Goal: Task Accomplishment & Management: Use online tool/utility

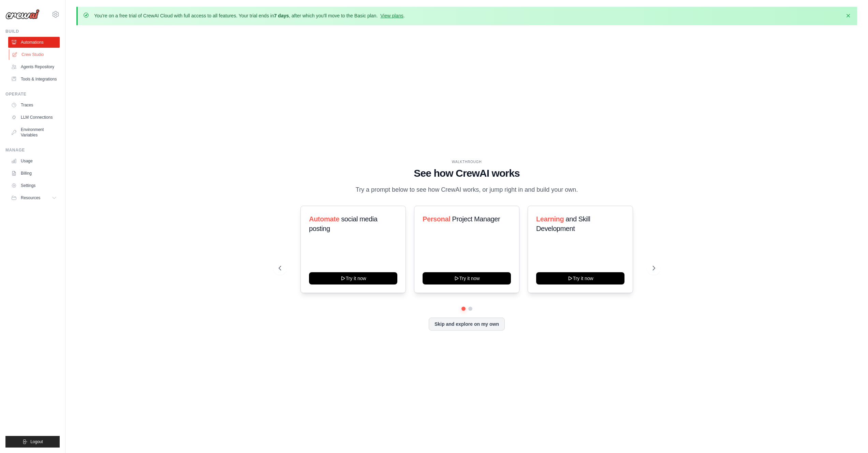
click at [48, 58] on link "Crew Studio" at bounding box center [35, 54] width 52 height 11
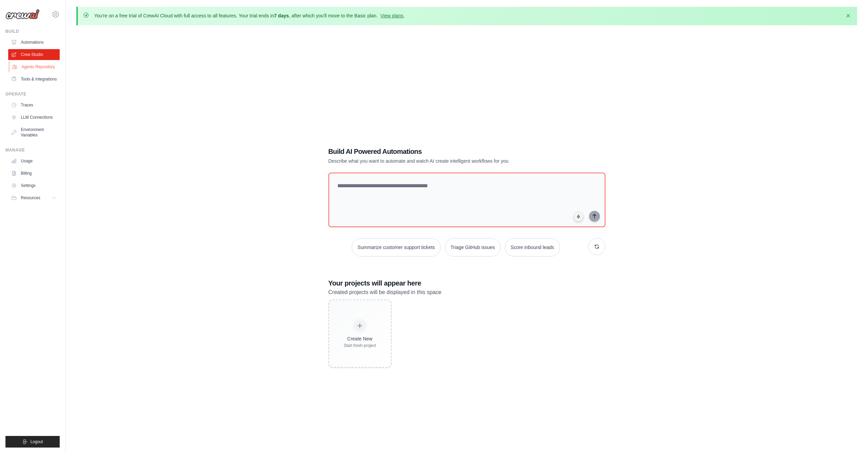
click at [36, 64] on link "Agents Repository" at bounding box center [35, 66] width 52 height 11
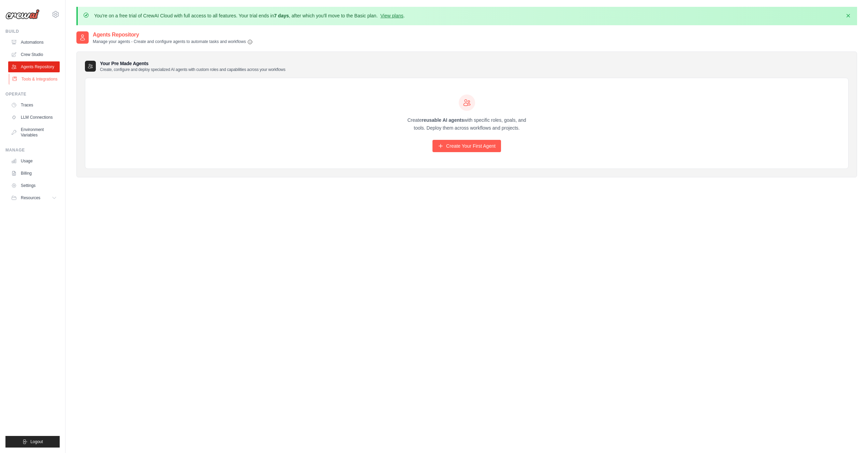
click at [49, 80] on link "Tools & Integrations" at bounding box center [35, 79] width 52 height 11
click at [393, 18] on link "View plans" at bounding box center [391, 15] width 23 height 5
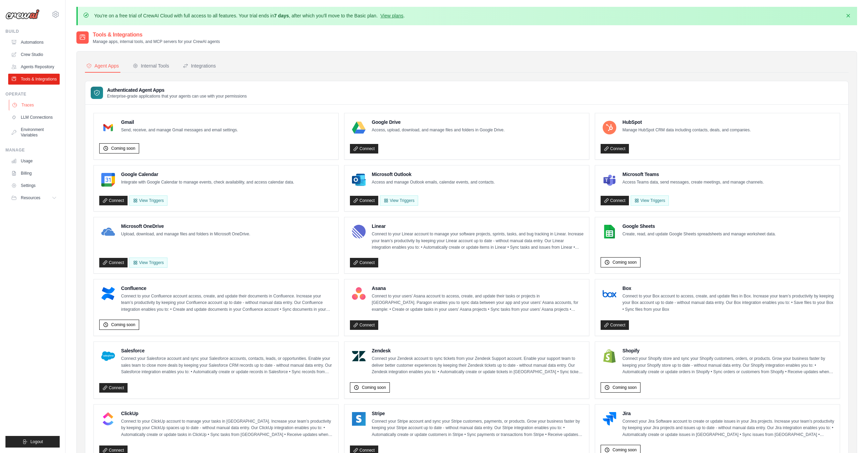
click at [41, 108] on link "Traces" at bounding box center [35, 105] width 52 height 11
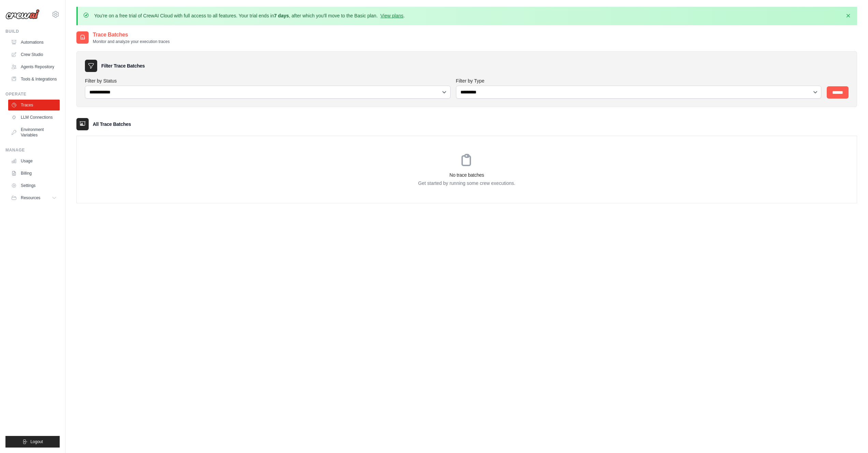
click at [39, 116] on link "LLM Connections" at bounding box center [34, 117] width 52 height 11
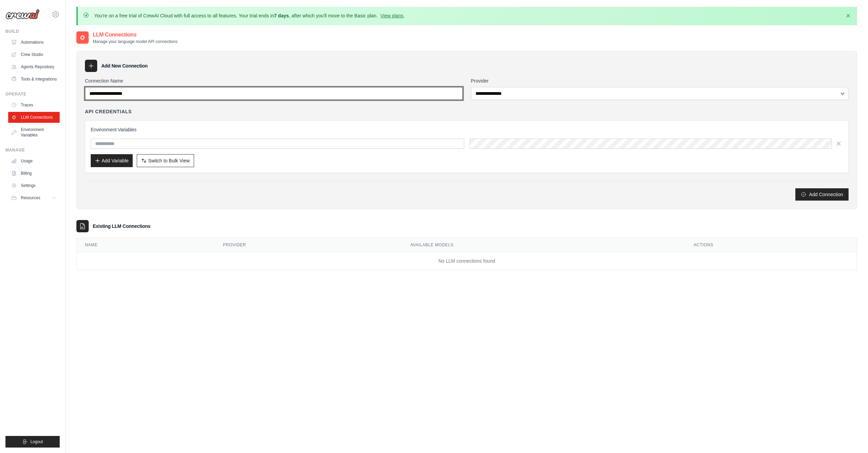
click at [233, 93] on input "Connection Name" at bounding box center [274, 93] width 378 height 13
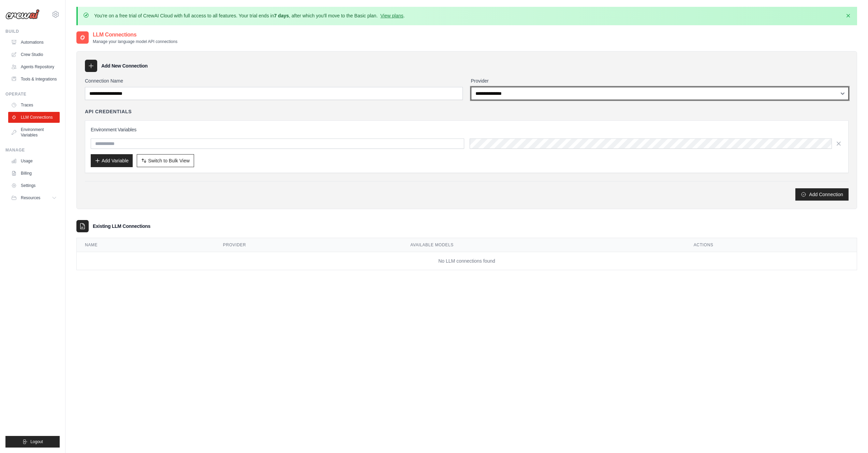
click at [522, 92] on select "**********" at bounding box center [660, 93] width 378 height 13
select select "******"
click at [471, 87] on select "**********" at bounding box center [660, 93] width 378 height 13
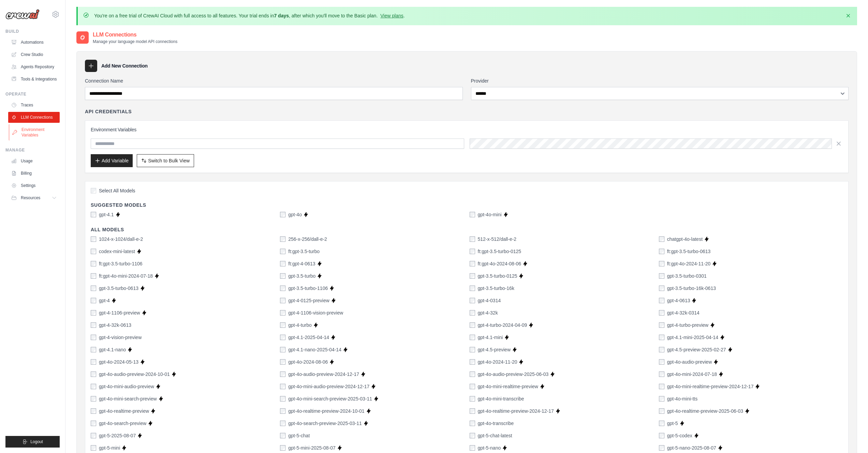
click at [45, 134] on link "Environment Variables" at bounding box center [35, 132] width 52 height 16
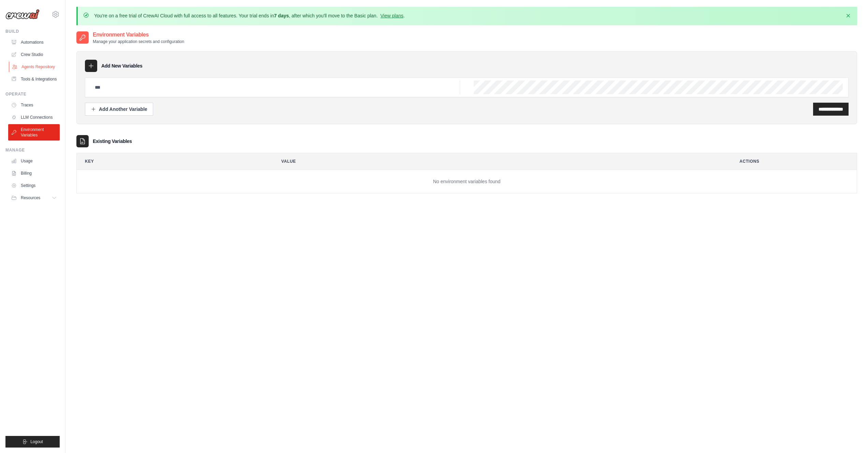
click at [47, 62] on link "Agents Repository" at bounding box center [35, 66] width 52 height 11
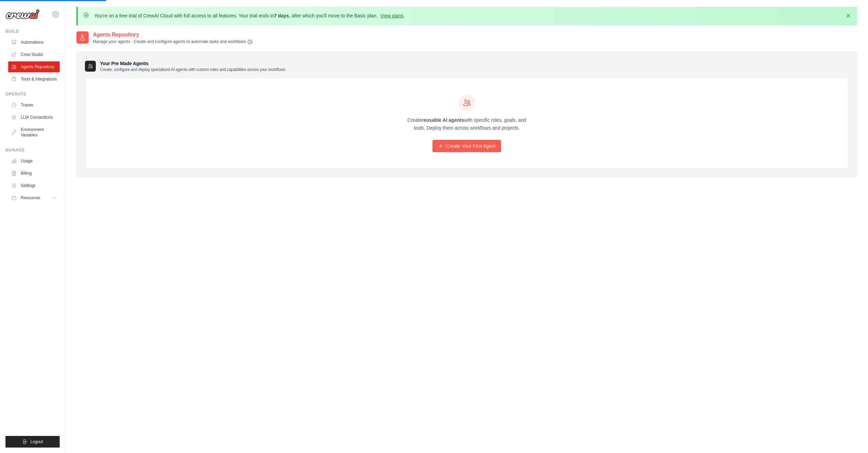
click at [102, 36] on h2 "Agents Repository" at bounding box center [173, 35] width 160 height 8
click at [52, 76] on link "Tools & Integrations" at bounding box center [35, 79] width 52 height 11
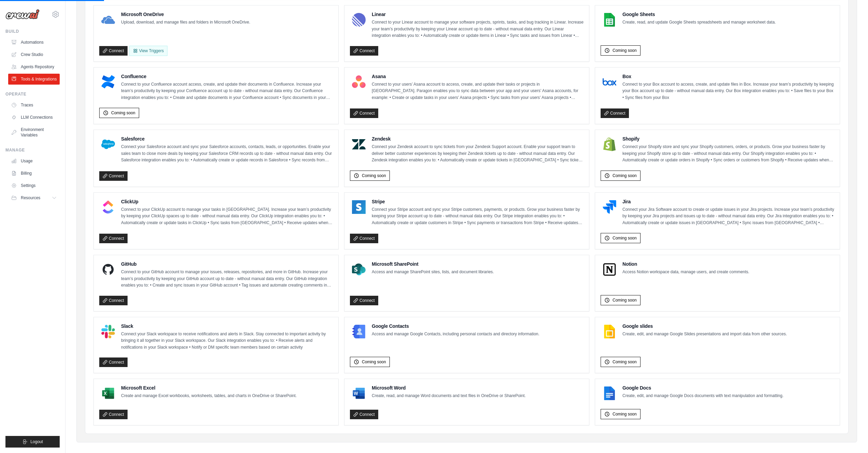
scroll to position [213, 0]
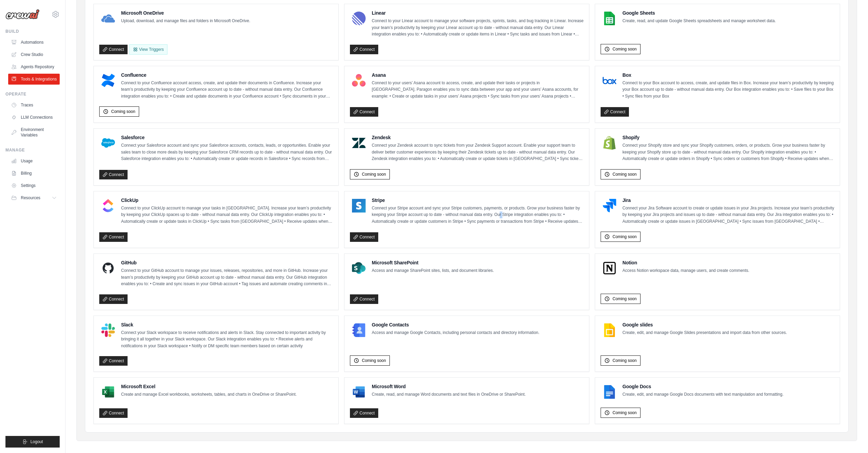
drag, startPoint x: 499, startPoint y: 212, endPoint x: 502, endPoint y: 210, distance: 3.8
click at [502, 210] on p "Connect your Stripe account and sync your Stripe customers, payments, or produc…" at bounding box center [478, 215] width 212 height 20
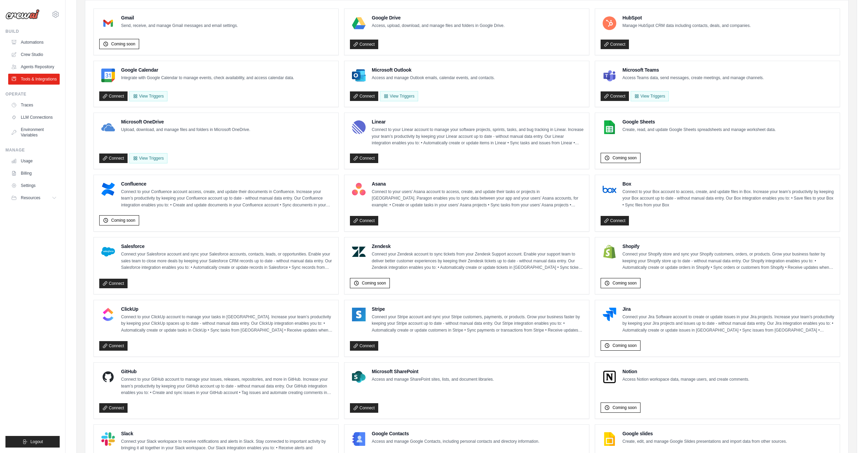
scroll to position [0, 0]
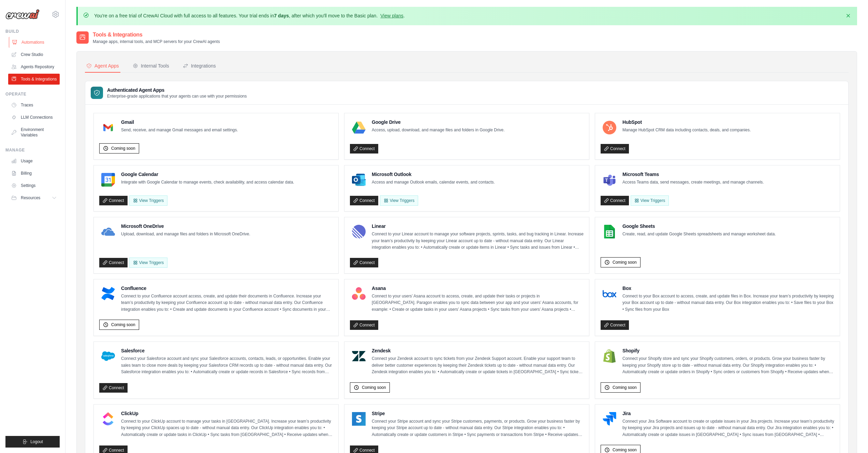
click at [48, 44] on link "Automations" at bounding box center [35, 42] width 52 height 11
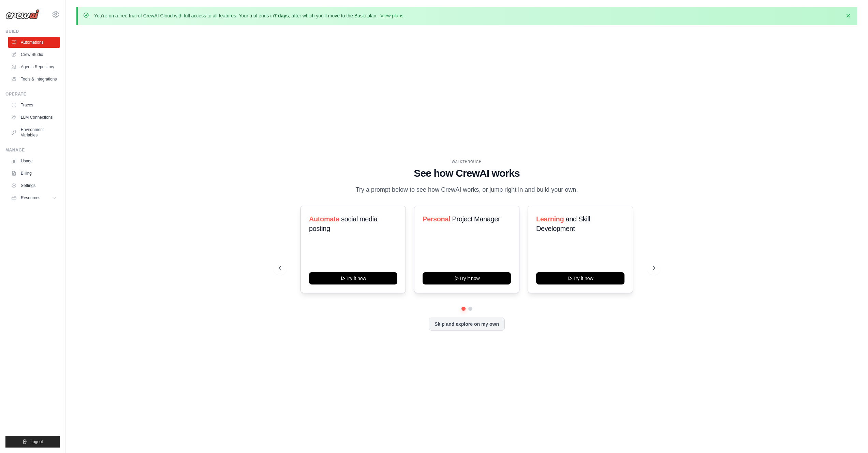
click at [665, 263] on div "WALKTHROUGH See how CrewAI works Try a prompt below to see how CrewAI works, or…" at bounding box center [466, 250] width 781 height 439
click at [651, 269] on icon at bounding box center [654, 268] width 7 height 7
click at [372, 286] on div "Content Curator Try it now" at bounding box center [352, 249] width 105 height 87
click at [372, 279] on button "Try it now" at bounding box center [353, 277] width 88 height 12
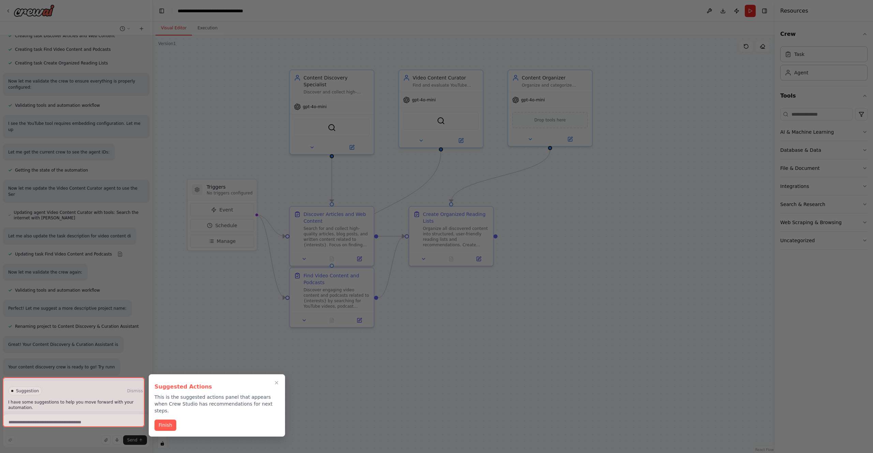
scroll to position [287, 0]
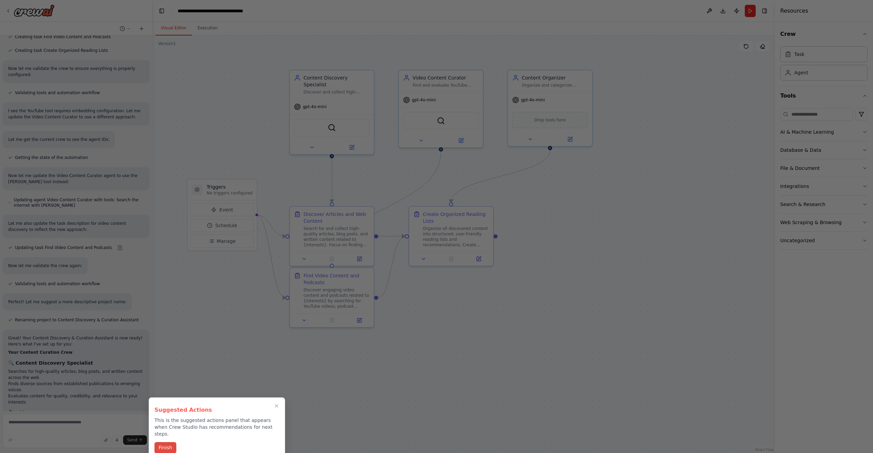
click at [172, 442] on button "Finish" at bounding box center [166, 447] width 22 height 11
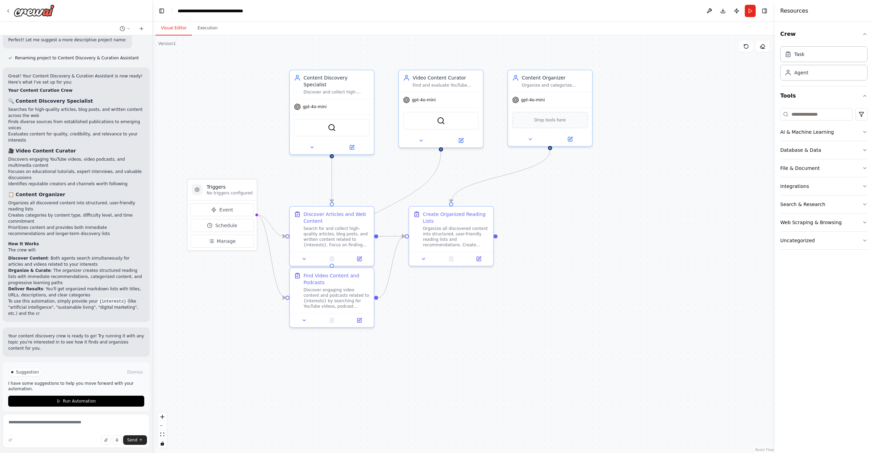
scroll to position [555, 0]
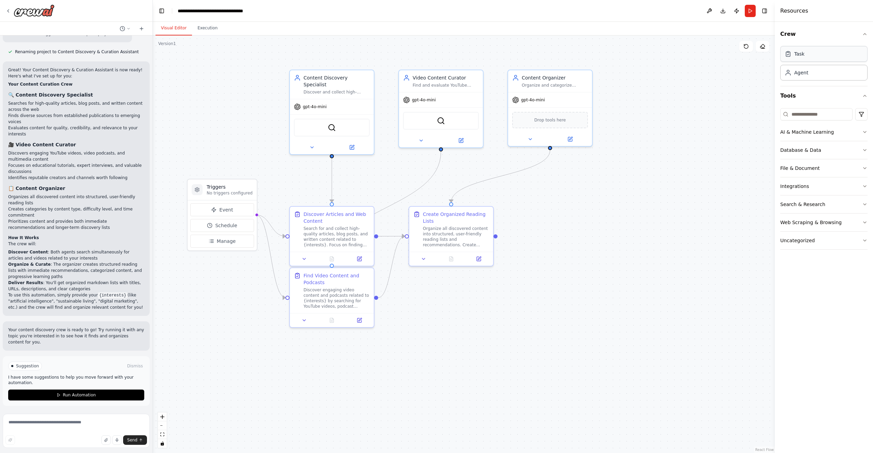
click at [822, 61] on div "Task" at bounding box center [823, 54] width 87 height 16
click at [834, 129] on button "AI & Machine Learning" at bounding box center [823, 132] width 87 height 18
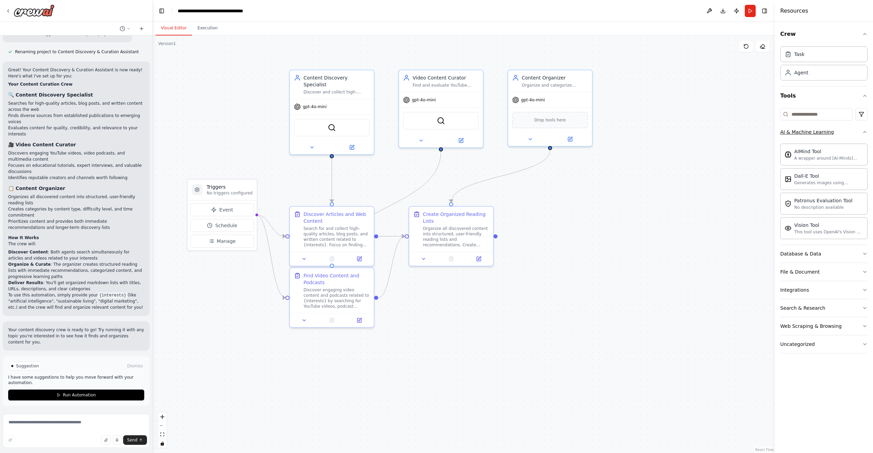
click at [834, 129] on button "AI & Machine Learning" at bounding box center [823, 132] width 87 height 18
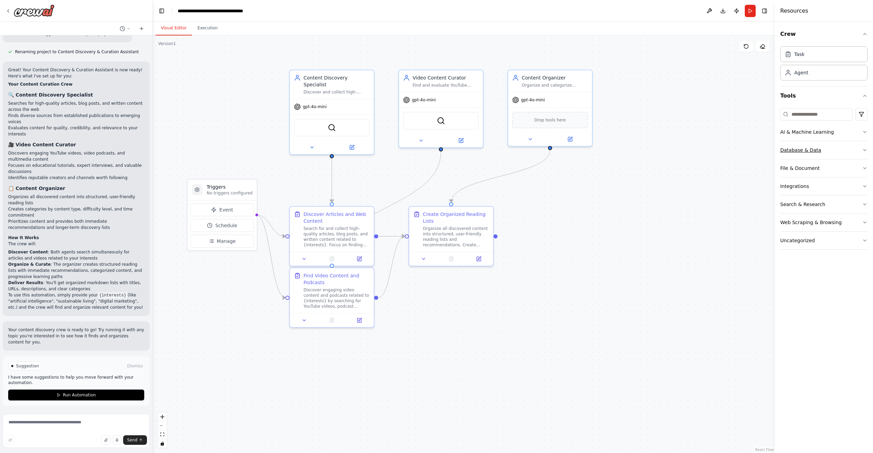
click at [829, 153] on button "Database & Data" at bounding box center [823, 150] width 87 height 18
click at [352, 143] on button at bounding box center [352, 146] width 39 height 8
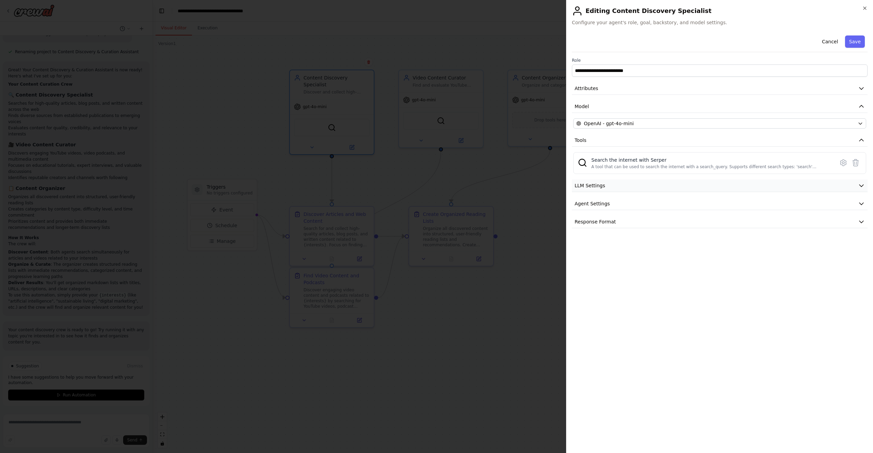
click at [658, 186] on button "LLM Settings" at bounding box center [720, 185] width 296 height 13
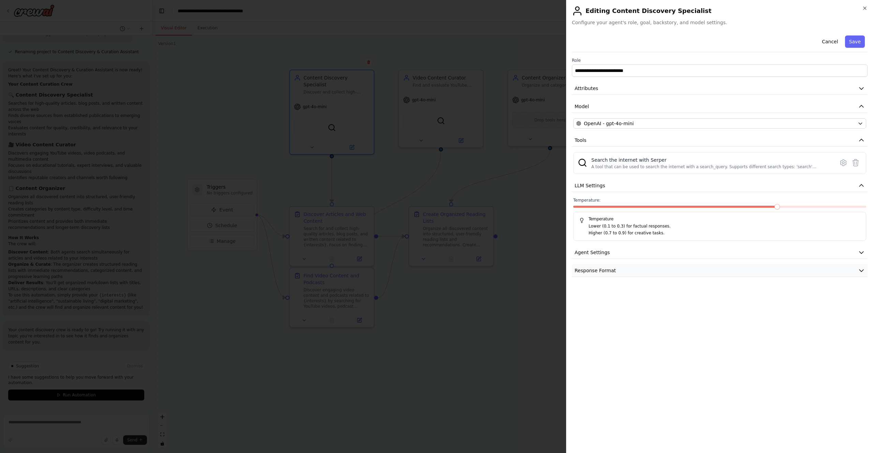
click at [633, 270] on button "Response Format" at bounding box center [720, 270] width 296 height 13
click at [633, 251] on button "Agent Settings" at bounding box center [720, 252] width 296 height 13
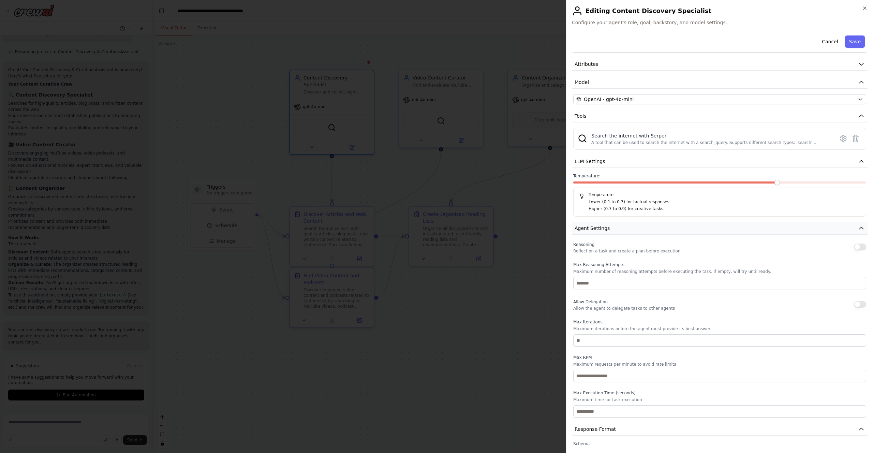
scroll to position [50, 0]
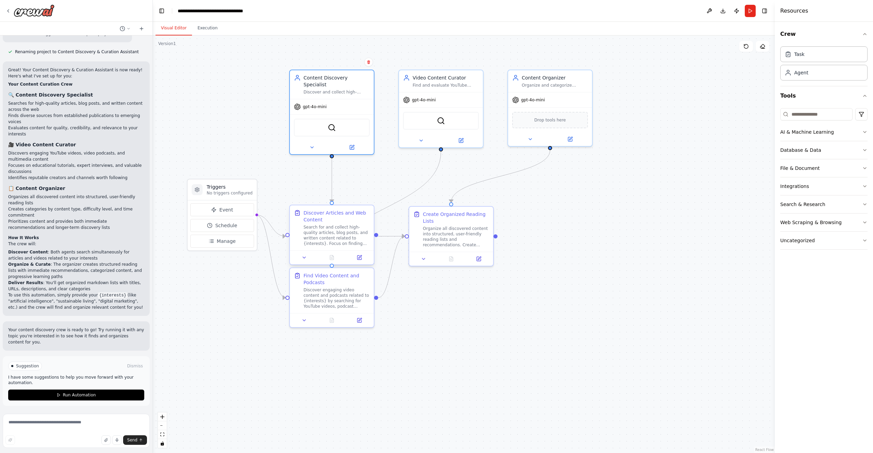
click at [336, 229] on div "Search for and collect high-quality articles, blog posts, and written content r…" at bounding box center [337, 235] width 66 height 22
click at [359, 258] on icon at bounding box center [359, 256] width 3 height 3
click at [357, 260] on button at bounding box center [360, 257] width 24 height 8
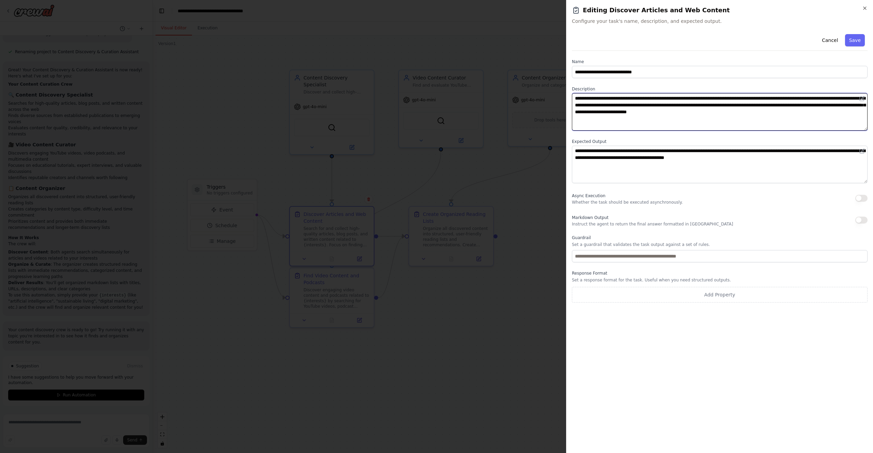
click at [778, 100] on textarea "**********" at bounding box center [720, 112] width 296 height 38
click at [765, 100] on textarea "**********" at bounding box center [720, 112] width 296 height 38
type textarea "**********"
click at [856, 37] on button "Save" at bounding box center [855, 40] width 20 height 12
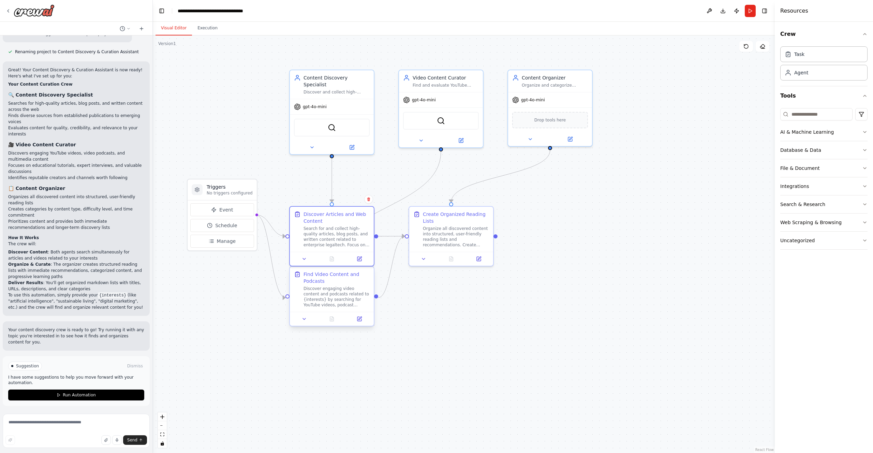
click at [335, 304] on div "Discover engaging video content and podcasts related to {interests} by searchin…" at bounding box center [337, 297] width 66 height 22
click at [355, 322] on button at bounding box center [360, 319] width 24 height 8
click at [484, 260] on button at bounding box center [479, 257] width 24 height 8
click at [236, 107] on div ".deletable-edge-delete-btn { width: 20px; height: 20px; border: 0px solid #ffff…" at bounding box center [464, 243] width 622 height 417
click at [219, 215] on button "Event" at bounding box center [222, 209] width 64 height 13
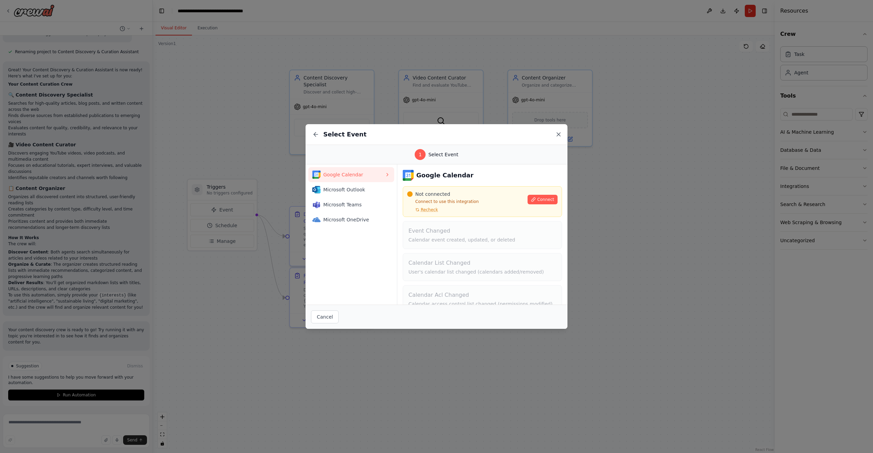
click at [557, 135] on icon at bounding box center [558, 134] width 3 height 3
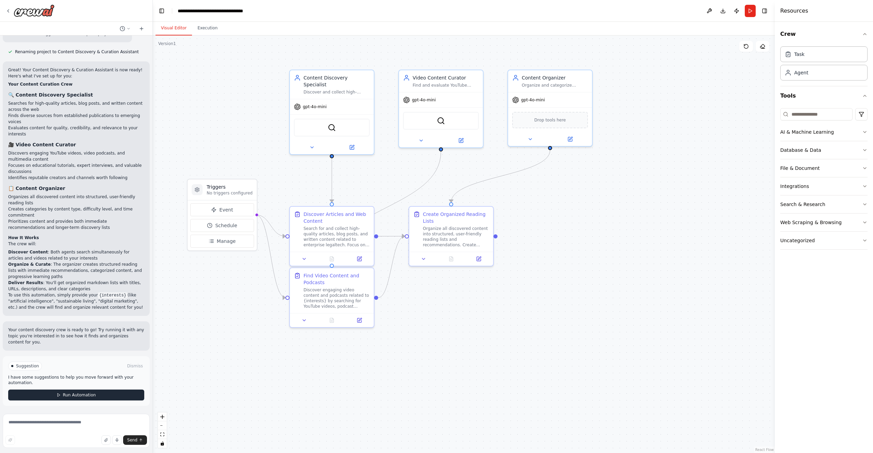
click at [116, 392] on button "Run Automation" at bounding box center [76, 394] width 136 height 11
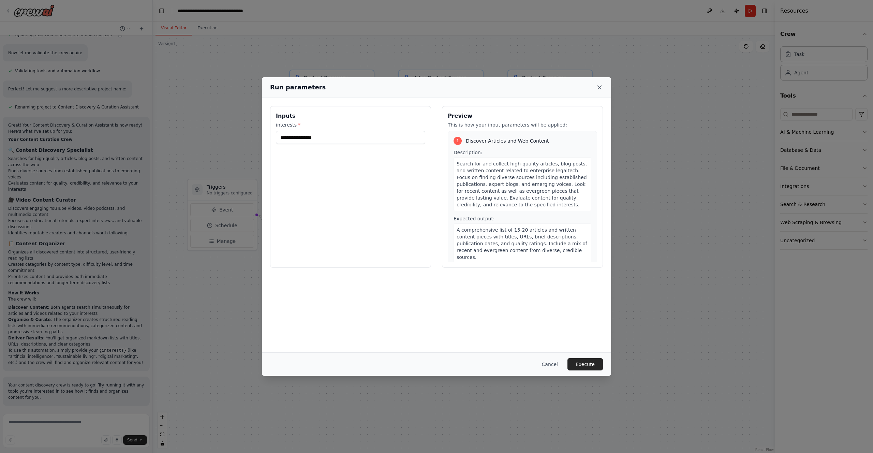
click at [598, 88] on icon at bounding box center [599, 87] width 7 height 7
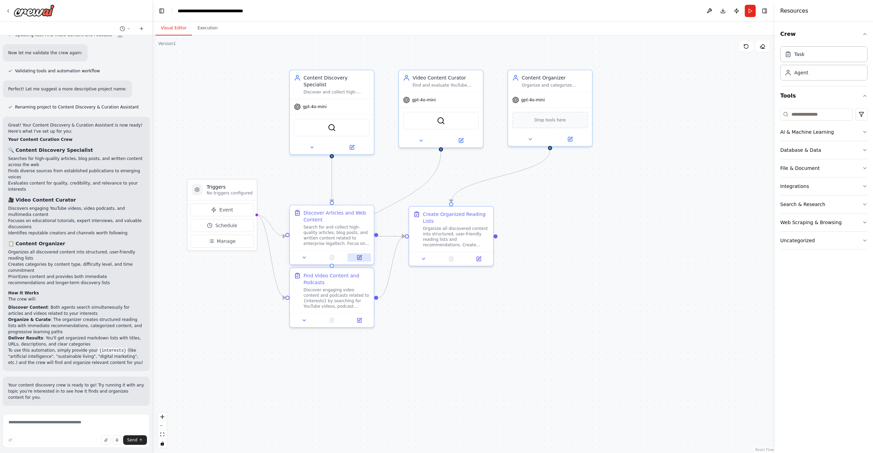
click at [359, 261] on button at bounding box center [360, 257] width 24 height 8
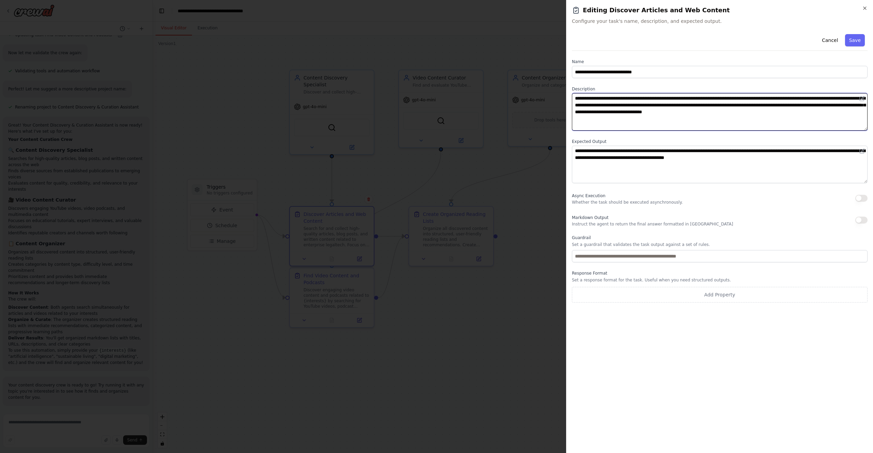
click at [773, 99] on textarea "**********" at bounding box center [720, 112] width 296 height 38
drag, startPoint x: 773, startPoint y: 99, endPoint x: 797, endPoint y: 95, distance: 24.2
click at [797, 95] on textarea "**********" at bounding box center [720, 112] width 296 height 38
type textarea "**********"
click at [853, 39] on button "Save" at bounding box center [855, 40] width 20 height 12
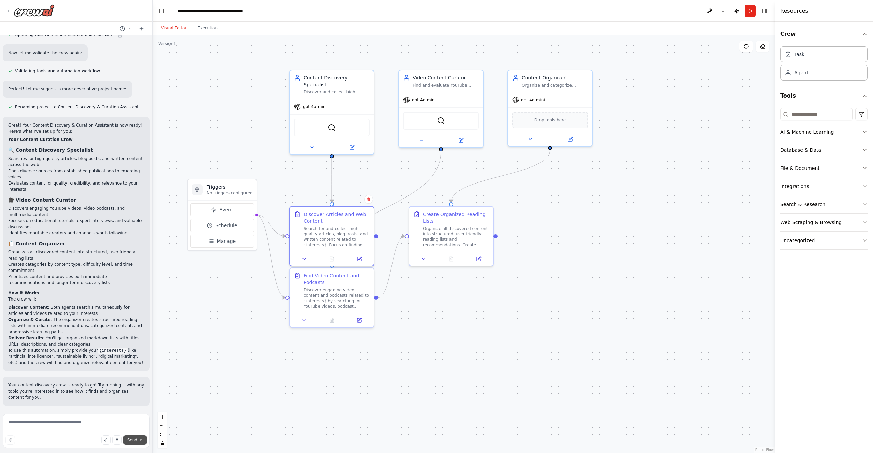
click at [131, 442] on span "Send" at bounding box center [132, 439] width 10 height 5
click at [102, 430] on textarea at bounding box center [76, 431] width 147 height 34
click at [232, 190] on p "No triggers configured" at bounding box center [230, 192] width 46 height 5
click at [750, 5] on button "Run" at bounding box center [750, 11] width 11 height 12
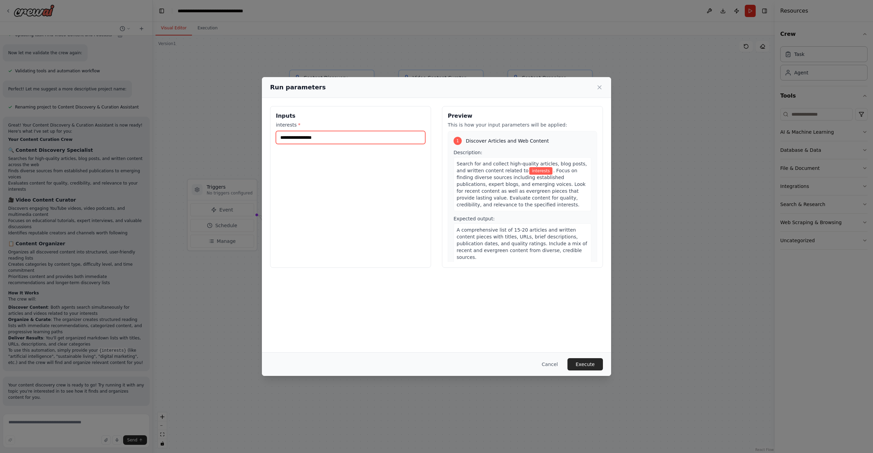
click at [313, 138] on input "interests *" at bounding box center [350, 137] width 149 height 13
paste input "**********"
type input "**********"
click at [579, 360] on button "Execute" at bounding box center [585, 364] width 35 height 12
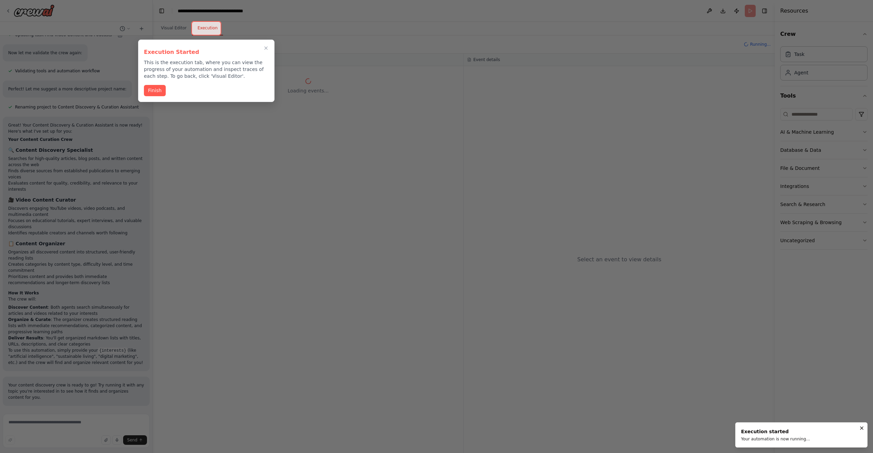
click at [156, 96] on div "Execution Started This is the execution tab, where you can view the progress of…" at bounding box center [206, 71] width 136 height 62
click at [153, 91] on button "Finish" at bounding box center [155, 89] width 22 height 11
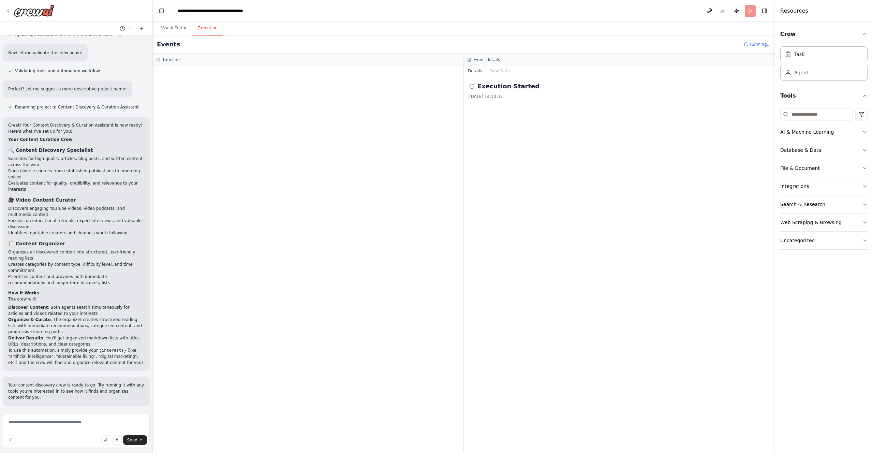
click at [510, 87] on h2 "Execution Started" at bounding box center [508, 87] width 62 height 10
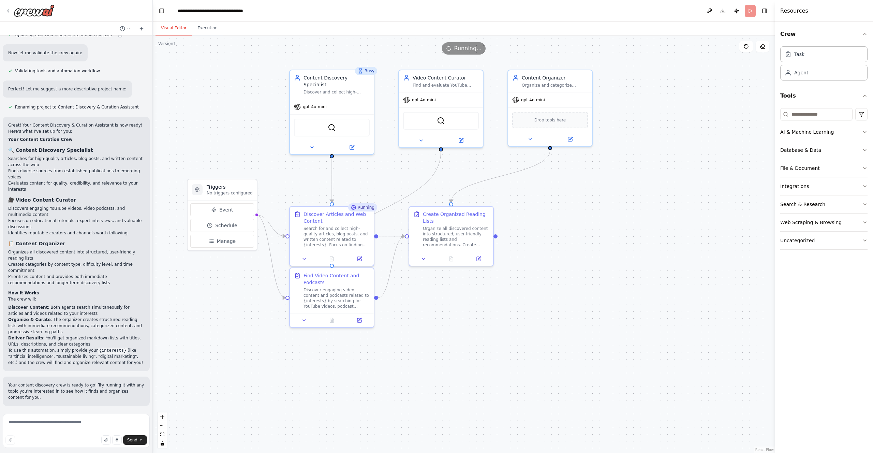
click at [169, 24] on button "Visual Editor" at bounding box center [174, 28] width 36 height 14
click at [248, 215] on button "Event" at bounding box center [222, 209] width 64 height 13
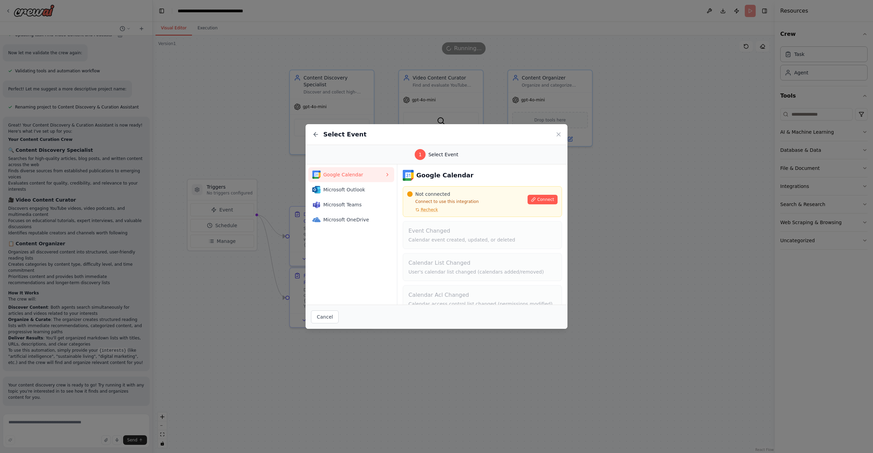
click at [562, 136] on div "Select Event" at bounding box center [437, 134] width 262 height 21
click at [560, 134] on icon at bounding box center [558, 134] width 7 height 7
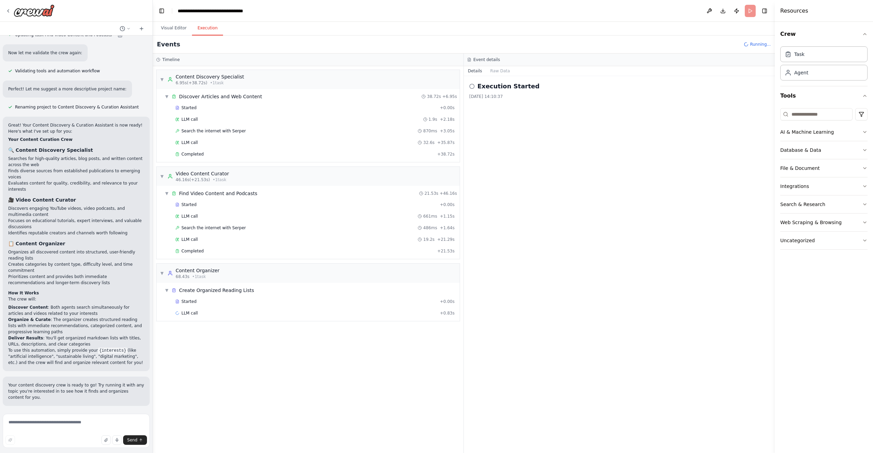
click at [209, 27] on button "Execution" at bounding box center [207, 28] width 31 height 14
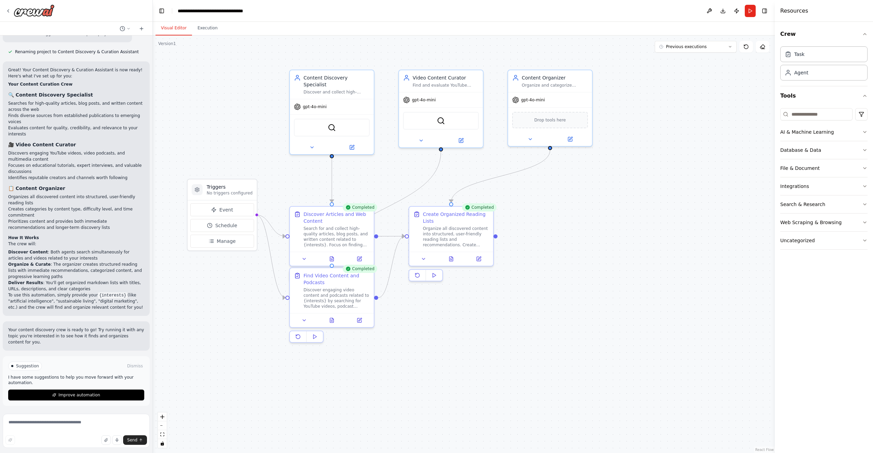
click at [176, 29] on button "Visual Editor" at bounding box center [174, 28] width 36 height 14
click at [212, 31] on button "Execution" at bounding box center [207, 28] width 31 height 14
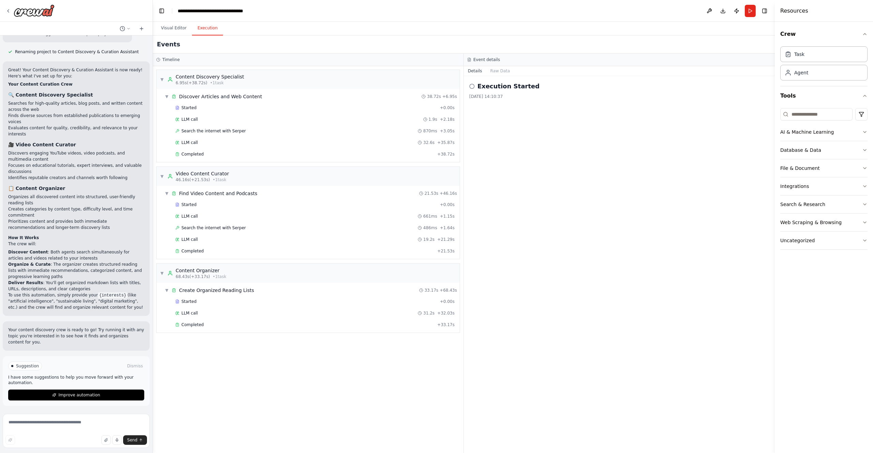
click at [483, 145] on div "Execution Started 04/10/2025, 14:10:37" at bounding box center [619, 264] width 311 height 377
click at [480, 93] on div "Execution Started 04/10/2025, 14:10:37" at bounding box center [619, 91] width 300 height 18
click at [480, 85] on h2 "Execution Started" at bounding box center [508, 87] width 62 height 10
click at [393, 266] on div "▼ Content Organizer 68.43s (+33.17s) • 1 task" at bounding box center [308, 273] width 303 height 19
click at [384, 271] on div "▶ Content Organizer 68.43s (+33.17s) • 1 task" at bounding box center [308, 273] width 303 height 19
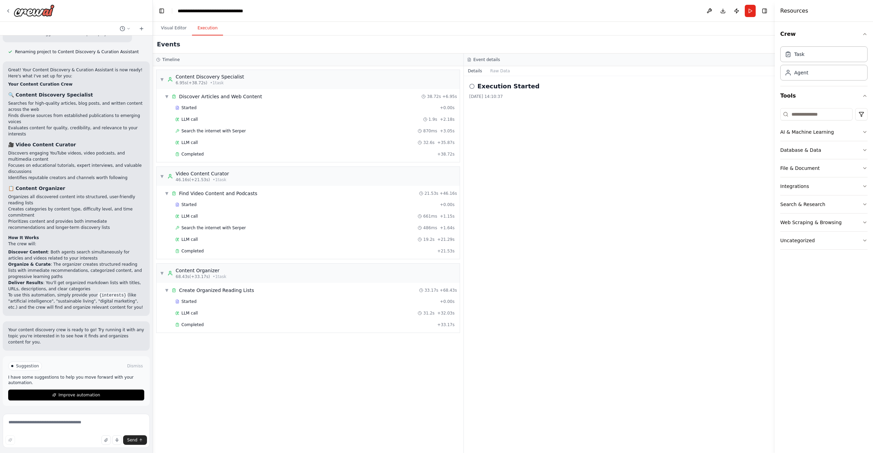
click at [373, 330] on div "Started + 0.00s LLM call 31.2s + 32.03s Completed + 33.17s" at bounding box center [311, 313] width 298 height 35
click at [372, 325] on div "Completed" at bounding box center [304, 324] width 259 height 5
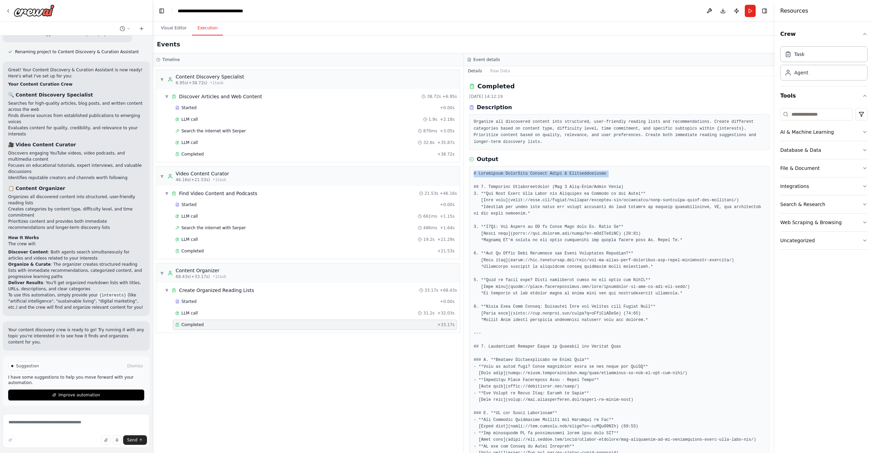
drag, startPoint x: 563, startPoint y: 168, endPoint x: 501, endPoint y: 180, distance: 63.2
click at [359, 253] on div "Completed" at bounding box center [304, 250] width 259 height 5
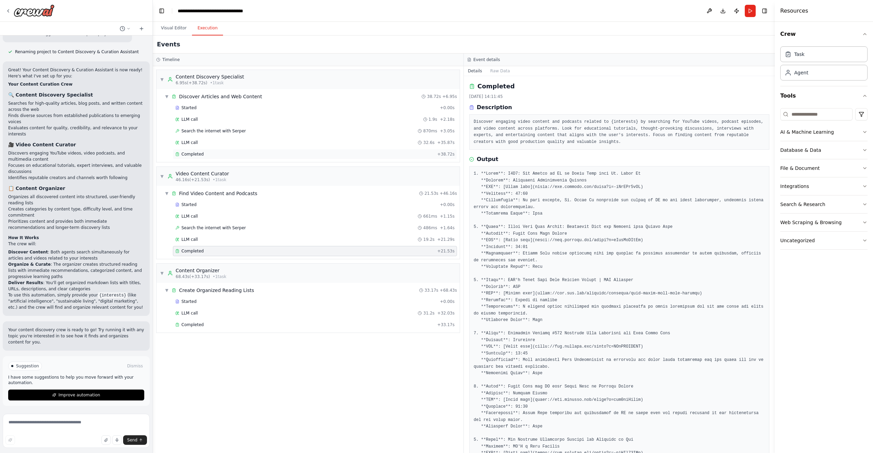
click at [363, 155] on div "Completed" at bounding box center [304, 153] width 259 height 5
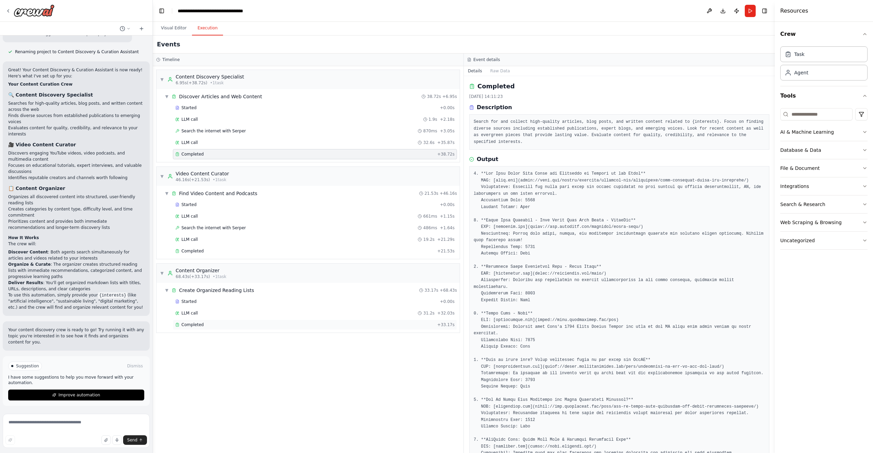
click at [375, 328] on div "Completed + 33.17s" at bounding box center [315, 325] width 284 height 10
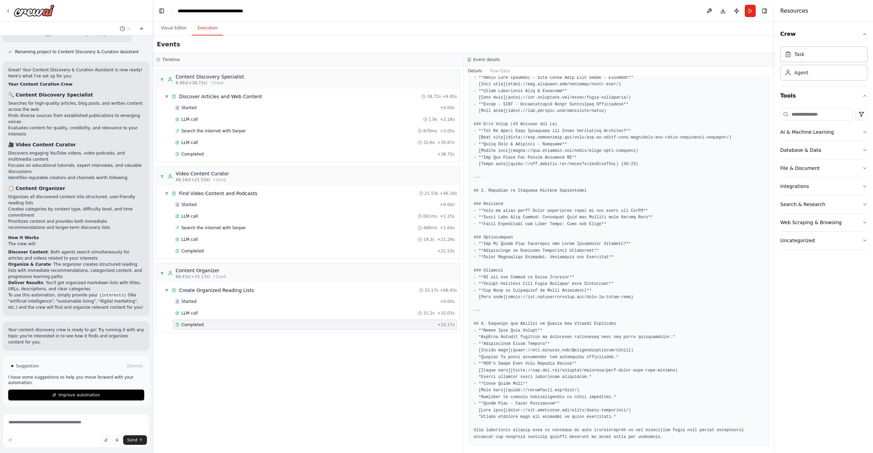
scroll to position [531, 0]
click at [10, 13] on icon at bounding box center [7, 10] width 5 height 5
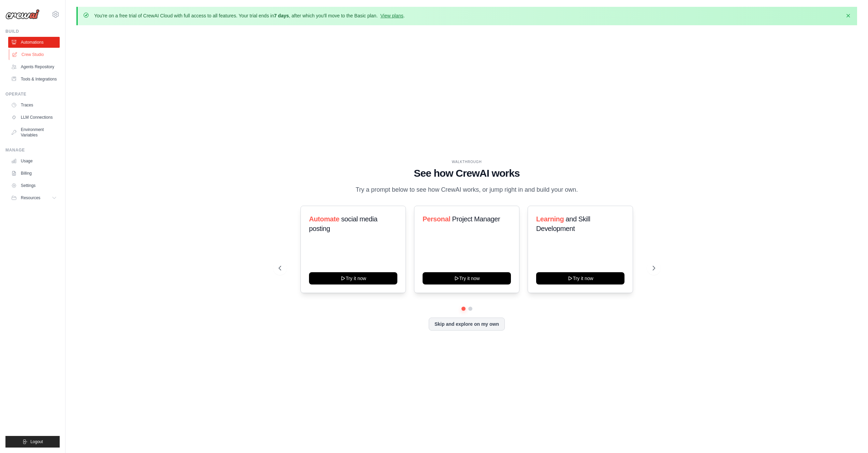
click at [56, 54] on link "Crew Studio" at bounding box center [35, 54] width 52 height 11
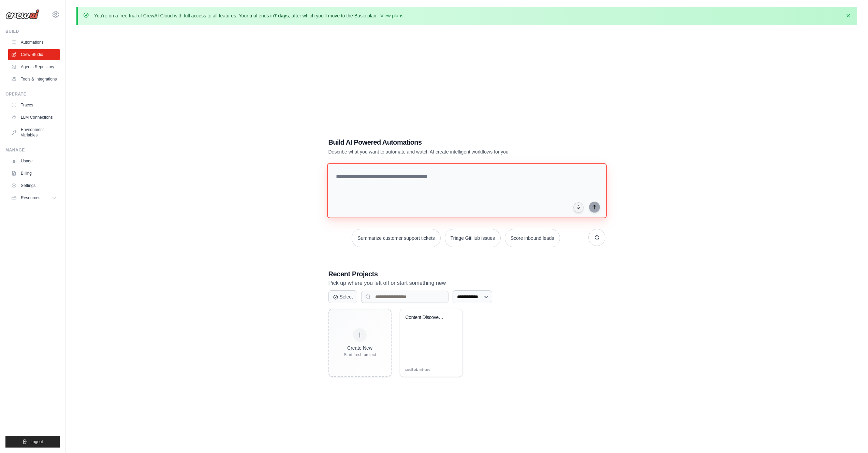
click at [419, 211] on textarea at bounding box center [467, 190] width 280 height 55
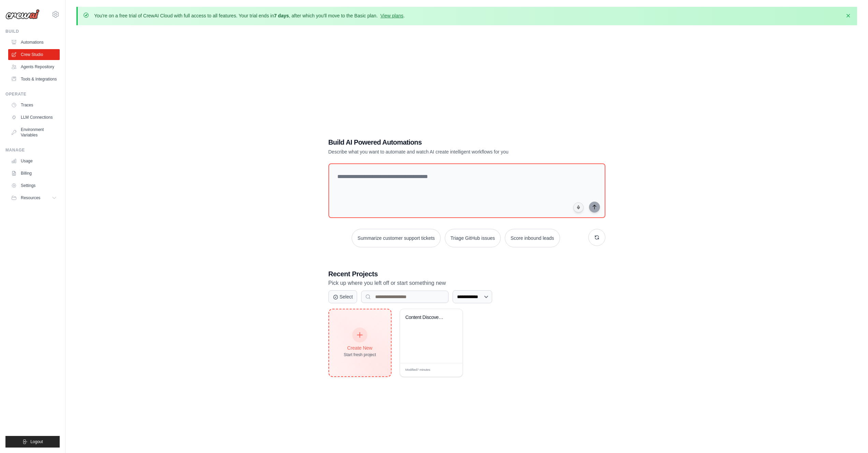
click at [369, 360] on div "Create New Start fresh project" at bounding box center [360, 342] width 62 height 67
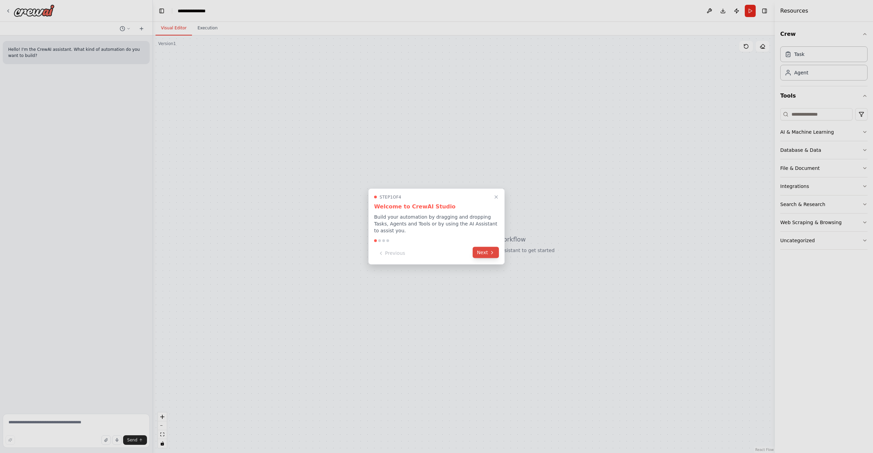
click at [485, 256] on button "Next" at bounding box center [486, 252] width 26 height 11
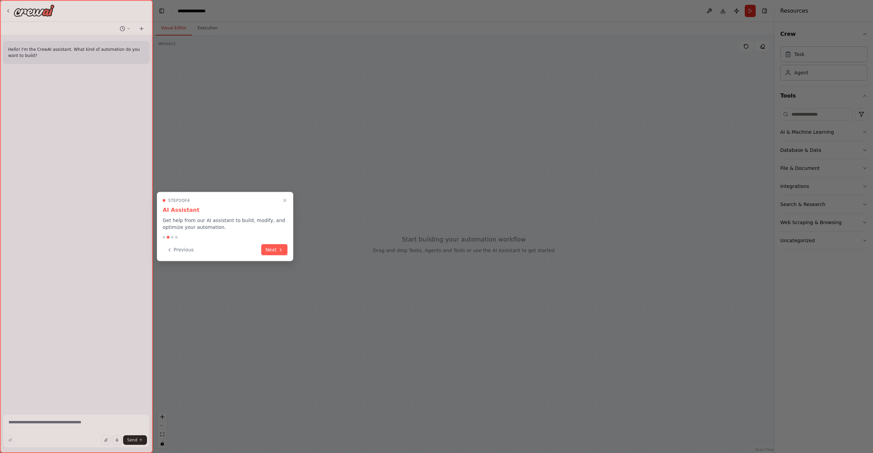
click at [260, 252] on div "Previous Next" at bounding box center [225, 249] width 125 height 11
click at [269, 253] on button "Next" at bounding box center [274, 249] width 26 height 11
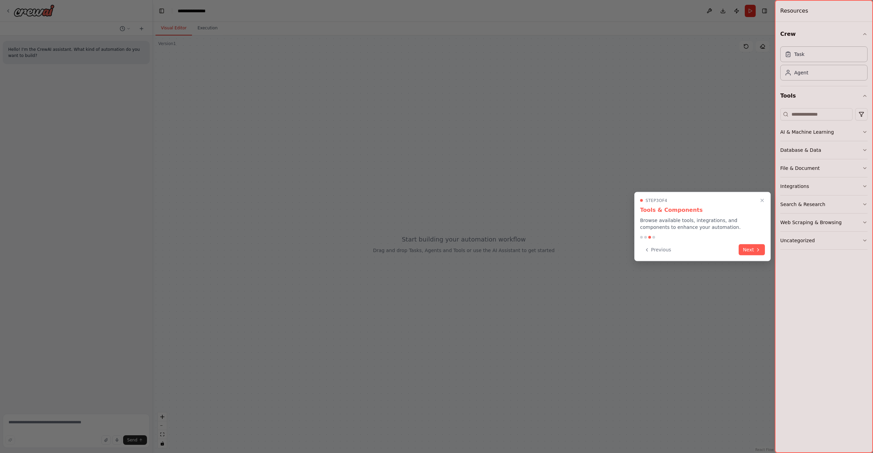
click at [766, 247] on div "Step 3 of 4 Tools & Components Browse available tools, integrations, and compon…" at bounding box center [702, 226] width 136 height 69
click at [761, 248] on button "Next" at bounding box center [752, 249] width 26 height 11
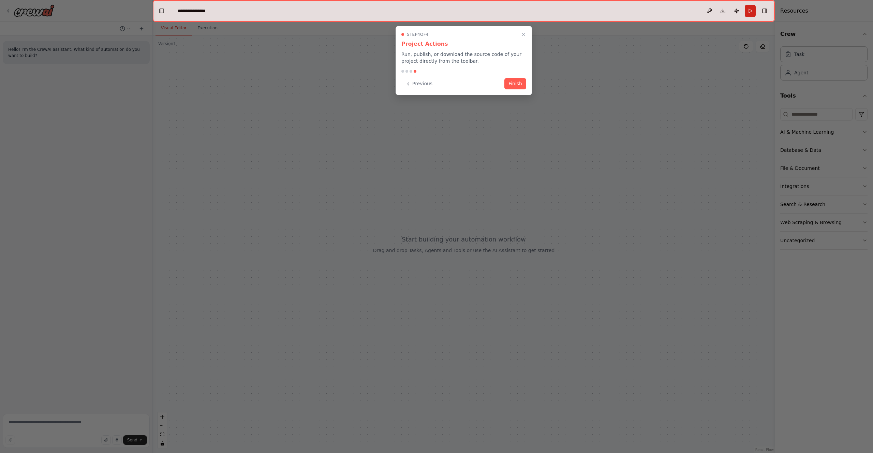
click at [527, 83] on div "Step 4 of 4 Project Actions Run, publish, or download the source code of your p…" at bounding box center [464, 60] width 136 height 69
click at [522, 83] on button "Finish" at bounding box center [515, 82] width 22 height 11
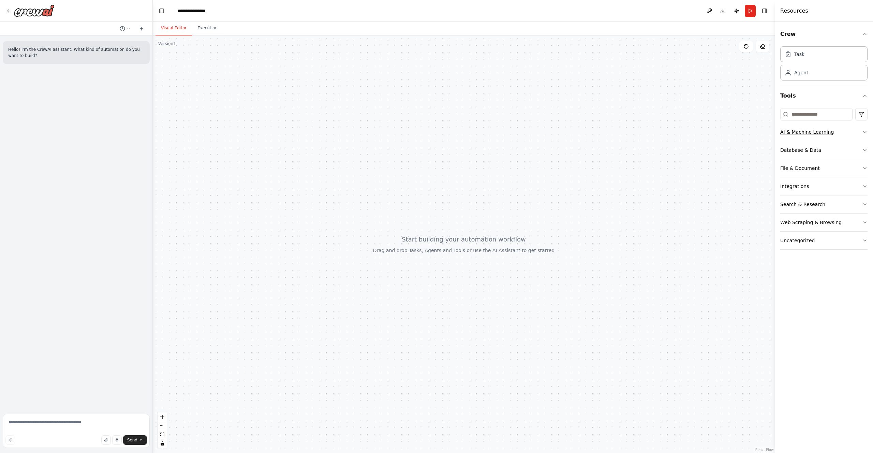
click at [811, 124] on button "AI & Machine Learning" at bounding box center [823, 132] width 87 height 18
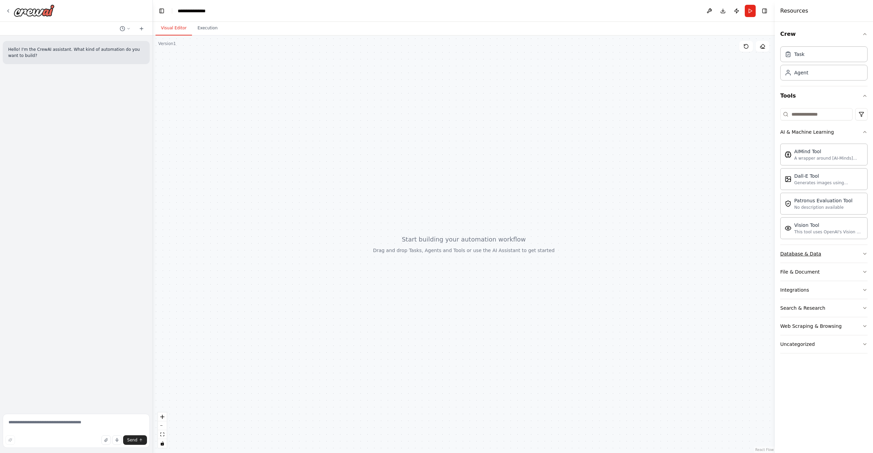
click at [820, 256] on button "Database & Data" at bounding box center [823, 254] width 87 height 18
click at [827, 255] on button "Database & Data" at bounding box center [823, 254] width 87 height 18
click at [822, 271] on button "File & Document" at bounding box center [823, 272] width 87 height 18
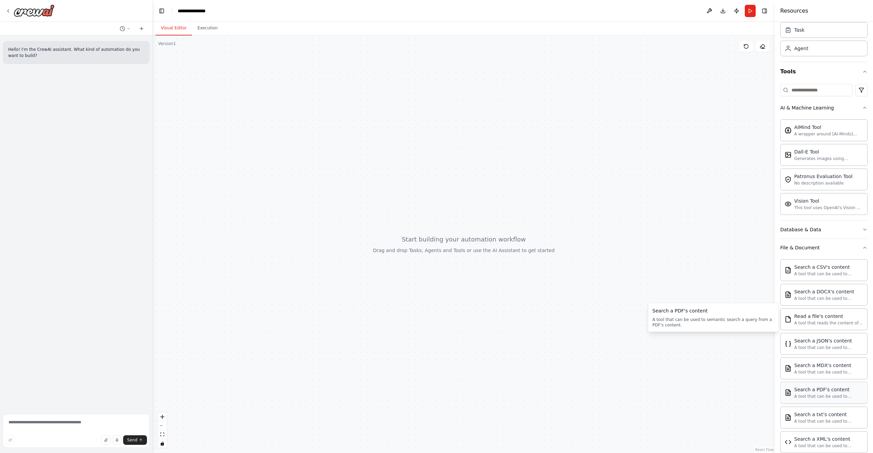
scroll to position [113, 0]
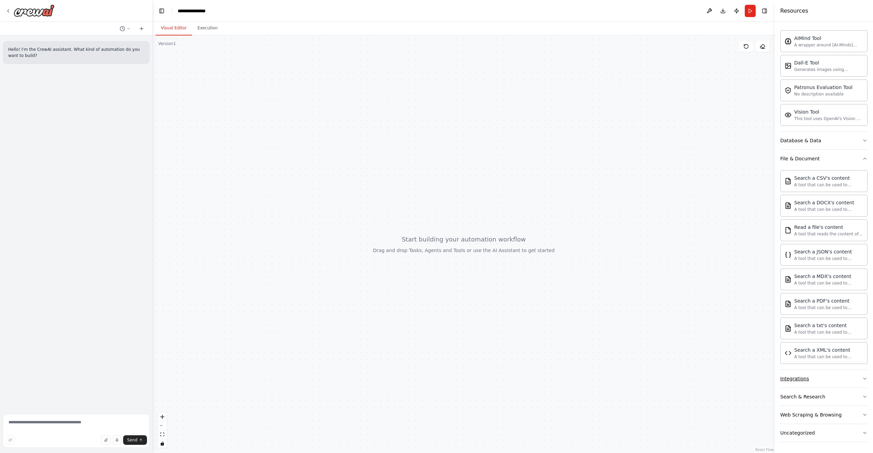
click at [842, 377] on button "Integrations" at bounding box center [823, 379] width 87 height 18
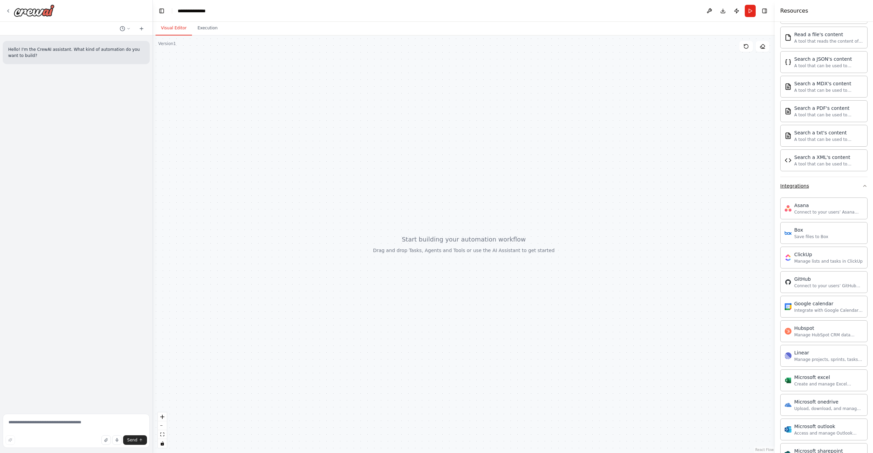
scroll to position [512, 0]
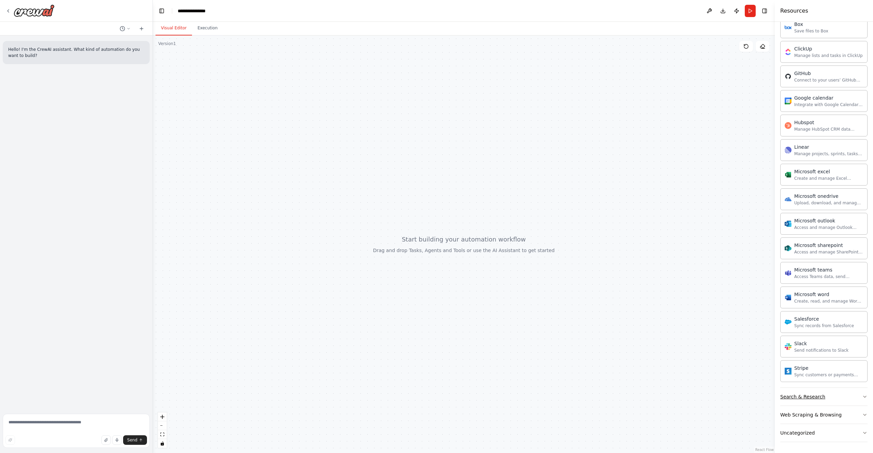
click at [838, 399] on button "Search & Research" at bounding box center [823, 397] width 87 height 18
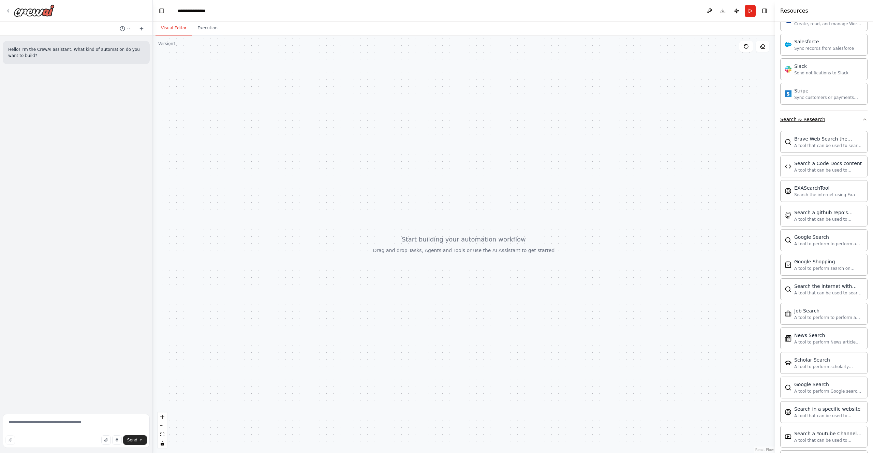
scroll to position [861, 0]
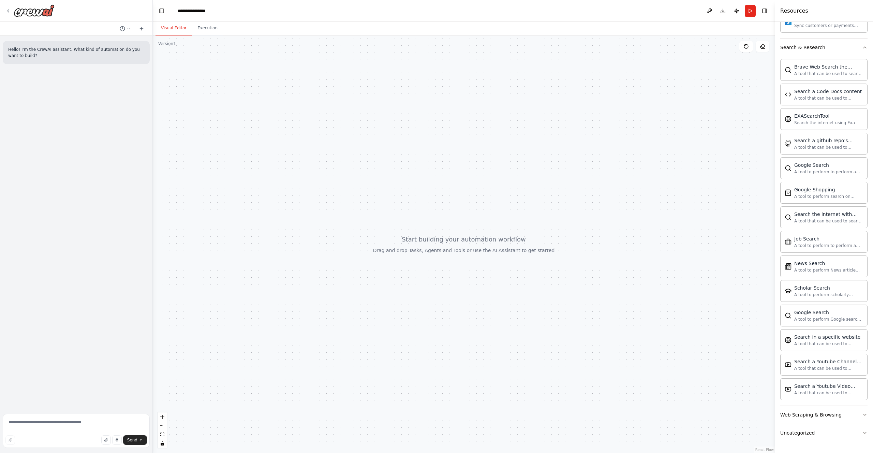
click at [840, 438] on button "Uncategorized" at bounding box center [823, 433] width 87 height 18
click at [846, 414] on button "Web Scraping & Browsing" at bounding box center [823, 415] width 87 height 18
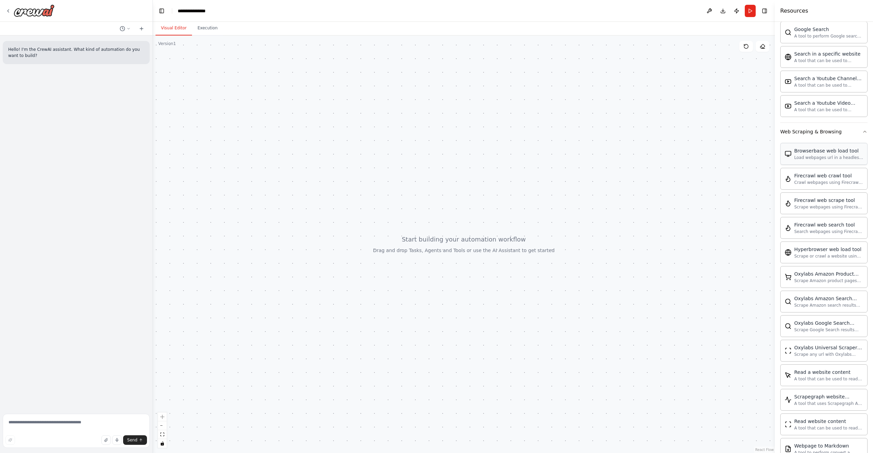
scroll to position [1186, 0]
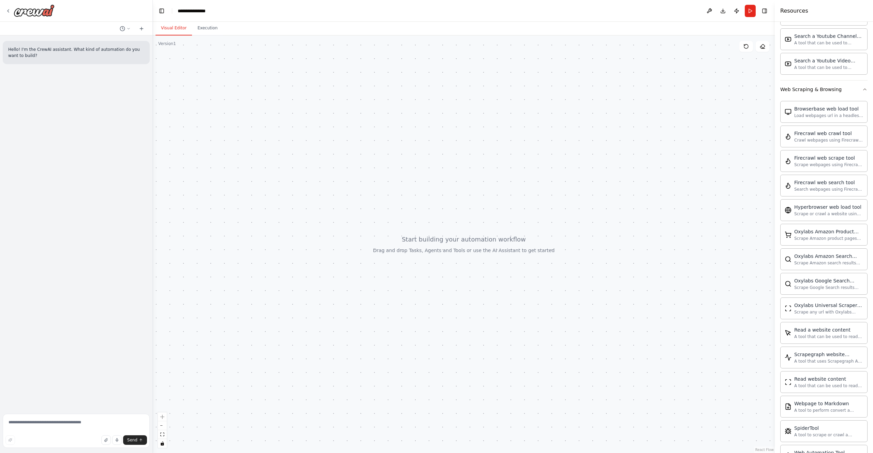
click at [0, 0] on div "**********" at bounding box center [436, 226] width 873 height 453
click at [202, 12] on div "**********" at bounding box center [195, 11] width 35 height 7
click at [202, 12] on div "**********" at bounding box center [203, 11] width 51 height 7
click at [210, 13] on div "**********" at bounding box center [203, 11] width 51 height 7
